Goal: Find specific page/section: Find specific page/section

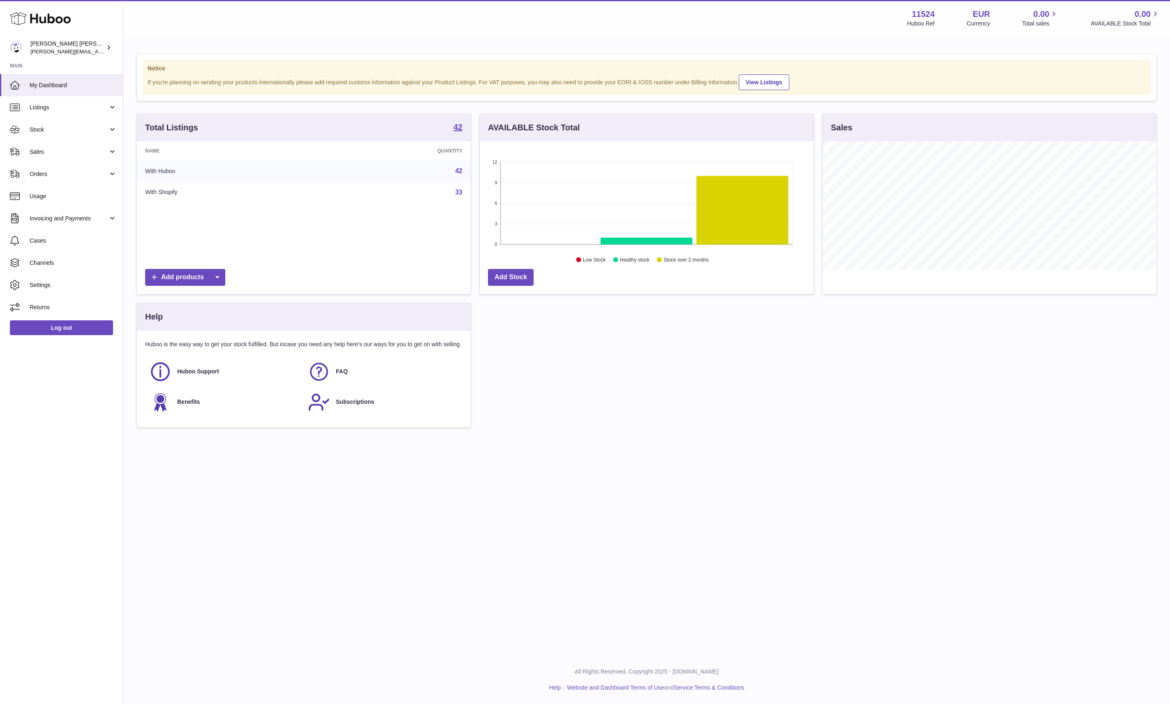
scroll to position [128, 333]
click at [72, 156] on span "Sales" at bounding box center [69, 152] width 79 height 8
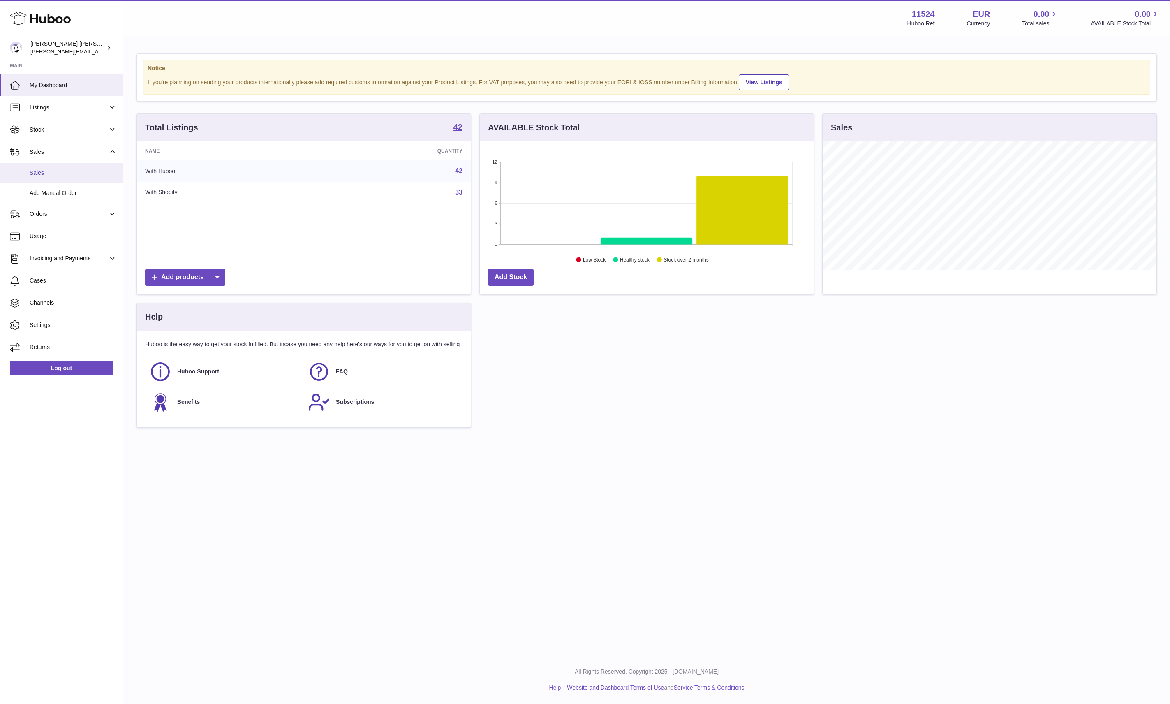
click at [62, 177] on span "Sales" at bounding box center [73, 173] width 87 height 8
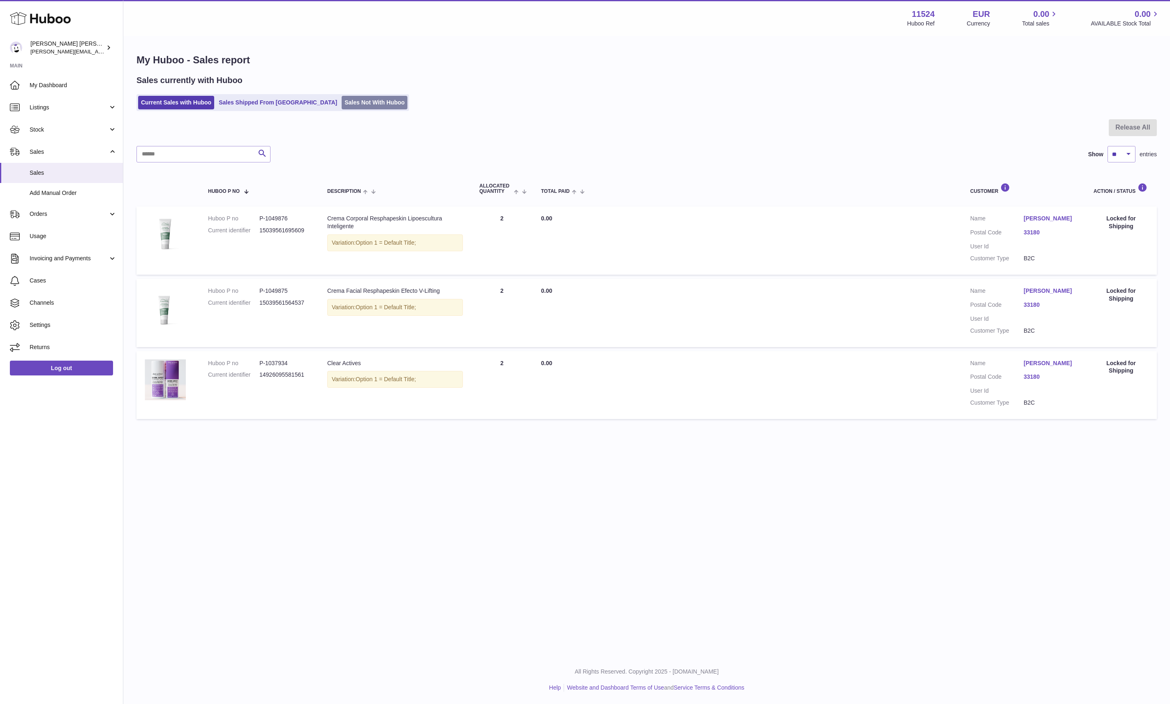
click at [383, 103] on link "Sales Not With Huboo" at bounding box center [375, 103] width 66 height 14
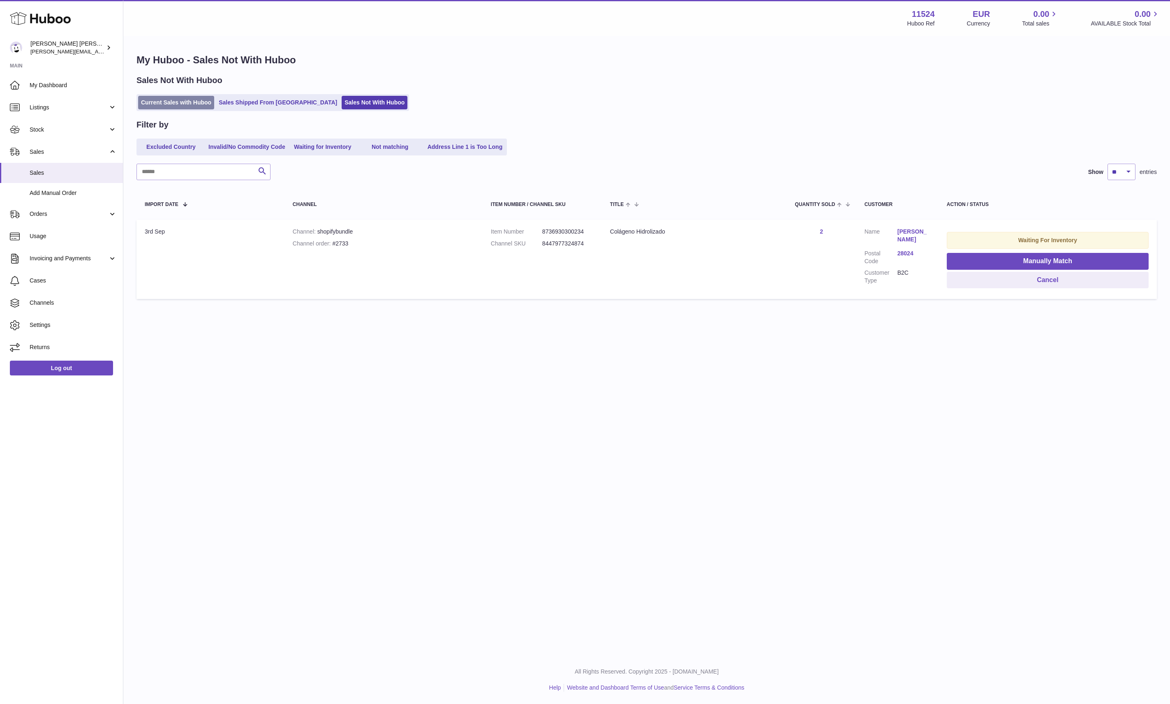
click at [161, 104] on link "Current Sales with Huboo" at bounding box center [176, 103] width 76 height 14
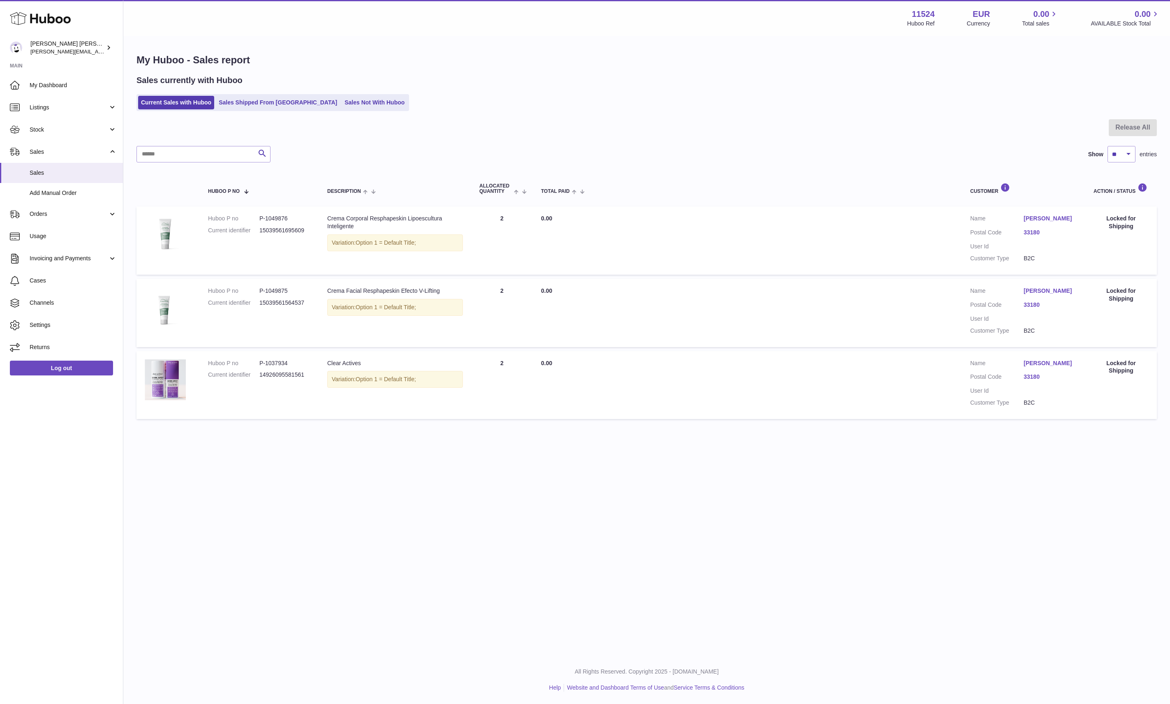
click at [875, 546] on div "Menu Huboo 11524 Huboo Ref EUR Currency 0.00 Total sales 0.00 AVAILABLE Stock T…" at bounding box center [646, 327] width 1047 height 655
